Goal: Book appointment/travel/reservation

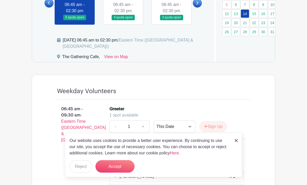
scroll to position [341, 0]
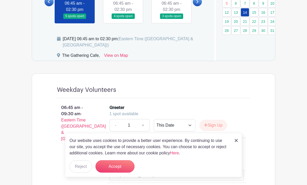
click at [119, 173] on button "Accept" at bounding box center [114, 167] width 39 height 12
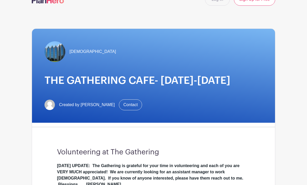
scroll to position [0, 0]
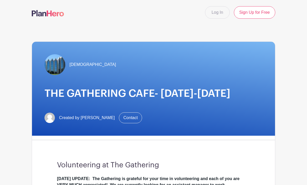
click at [218, 12] on link "Log In" at bounding box center [217, 12] width 24 height 12
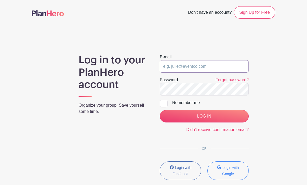
click at [178, 68] on input "email" at bounding box center [203, 66] width 89 height 12
type input "Vahearn@calvarychurch.com"
click at [204, 116] on input "LOG IN" at bounding box center [203, 116] width 89 height 12
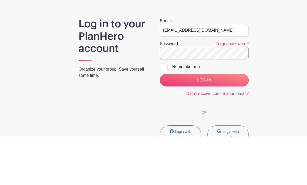
click at [204, 123] on input "LOG IN" at bounding box center [203, 129] width 89 height 12
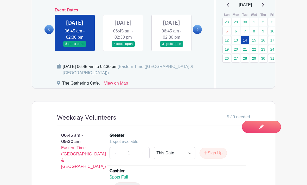
scroll to position [341, 0]
click at [123, 46] on link at bounding box center [123, 46] width 0 height 0
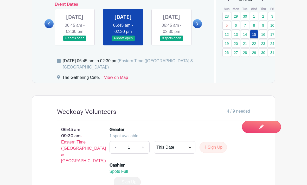
scroll to position [344, 0]
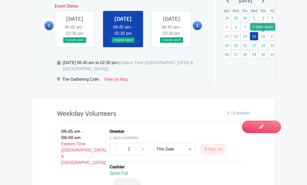
click at [264, 38] on link "16" at bounding box center [262, 36] width 9 height 9
click at [263, 37] on link "16" at bounding box center [262, 36] width 9 height 9
click at [262, 38] on link "16" at bounding box center [262, 36] width 9 height 9
click at [264, 37] on link "16" at bounding box center [262, 36] width 9 height 9
click at [171, 43] on link at bounding box center [171, 43] width 0 height 0
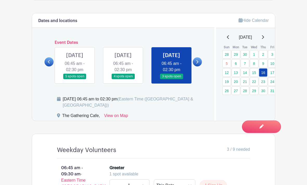
scroll to position [308, 0]
click at [272, 73] on link "17" at bounding box center [272, 72] width 9 height 9
click at [274, 73] on link "17" at bounding box center [272, 72] width 9 height 9
click at [273, 74] on link "17" at bounding box center [272, 72] width 9 height 9
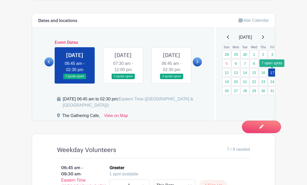
click at [272, 75] on link "17" at bounding box center [272, 72] width 9 height 9
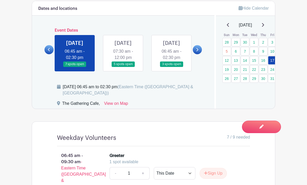
scroll to position [320, 0]
click at [123, 67] on link at bounding box center [123, 67] width 0 height 0
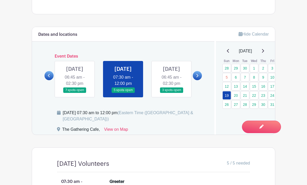
scroll to position [292, 0]
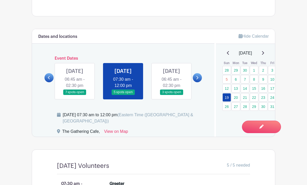
click at [171, 95] on link at bounding box center [171, 95] width 0 height 0
click at [199, 82] on link at bounding box center [196, 77] width 9 height 9
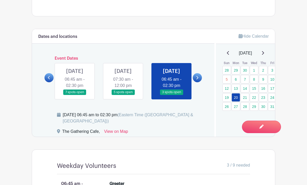
click at [75, 95] on link at bounding box center [75, 95] width 0 height 0
click at [199, 82] on link at bounding box center [196, 77] width 9 height 9
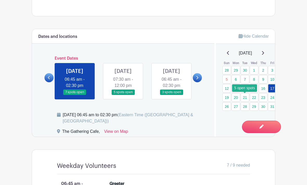
click at [247, 99] on link "21" at bounding box center [244, 97] width 9 height 9
click at [247, 98] on link "21" at bounding box center [244, 97] width 9 height 9
click at [246, 98] on link "21" at bounding box center [244, 97] width 9 height 9
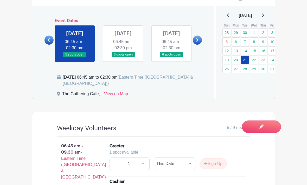
scroll to position [308, 0]
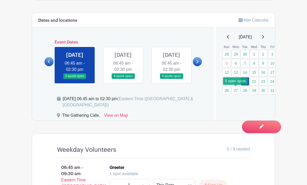
click at [238, 91] on link "27" at bounding box center [235, 90] width 9 height 9
click at [238, 93] on link "27" at bounding box center [235, 90] width 9 height 9
click at [238, 92] on link "27" at bounding box center [235, 90] width 9 height 9
click at [237, 91] on link "27" at bounding box center [235, 90] width 9 height 9
click at [238, 90] on link "27" at bounding box center [235, 90] width 9 height 9
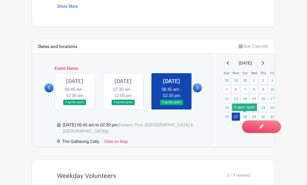
scroll to position [282, 0]
click at [245, 119] on link "28" at bounding box center [244, 116] width 9 height 9
click at [245, 117] on link "28" at bounding box center [244, 116] width 9 height 9
click at [245, 119] on link "28" at bounding box center [244, 116] width 9 height 9
click at [244, 117] on link "28" at bounding box center [244, 116] width 9 height 9
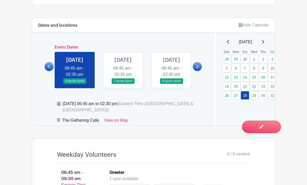
scroll to position [303, 0]
click at [123, 84] on link at bounding box center [123, 84] width 0 height 0
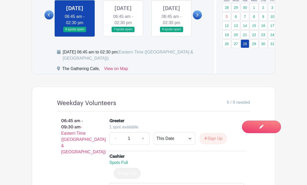
scroll to position [351, 0]
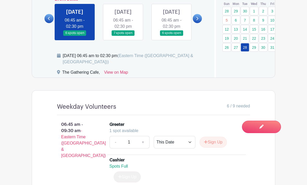
click at [123, 36] on link at bounding box center [123, 36] width 0 height 0
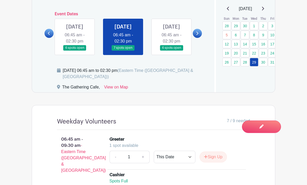
scroll to position [336, 0]
click at [171, 51] on link at bounding box center [171, 51] width 0 height 0
